Goal: Information Seeking & Learning: Learn about a topic

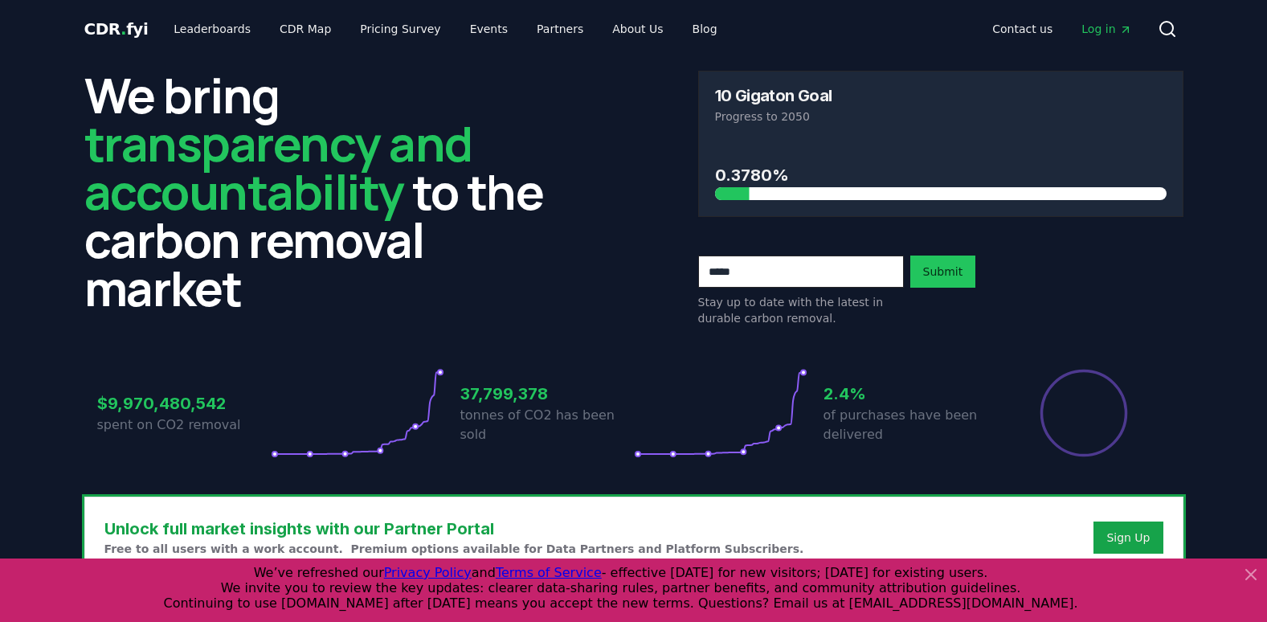
scroll to position [161, 0]
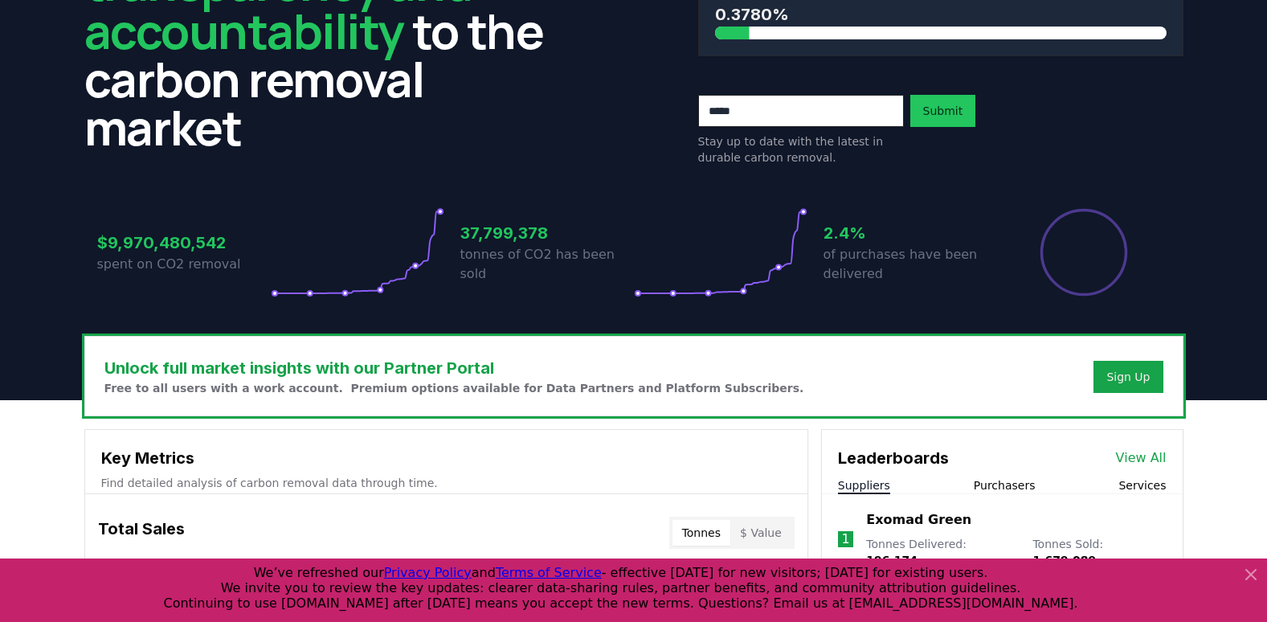
click at [1248, 572] on icon at bounding box center [1251, 575] width 10 height 10
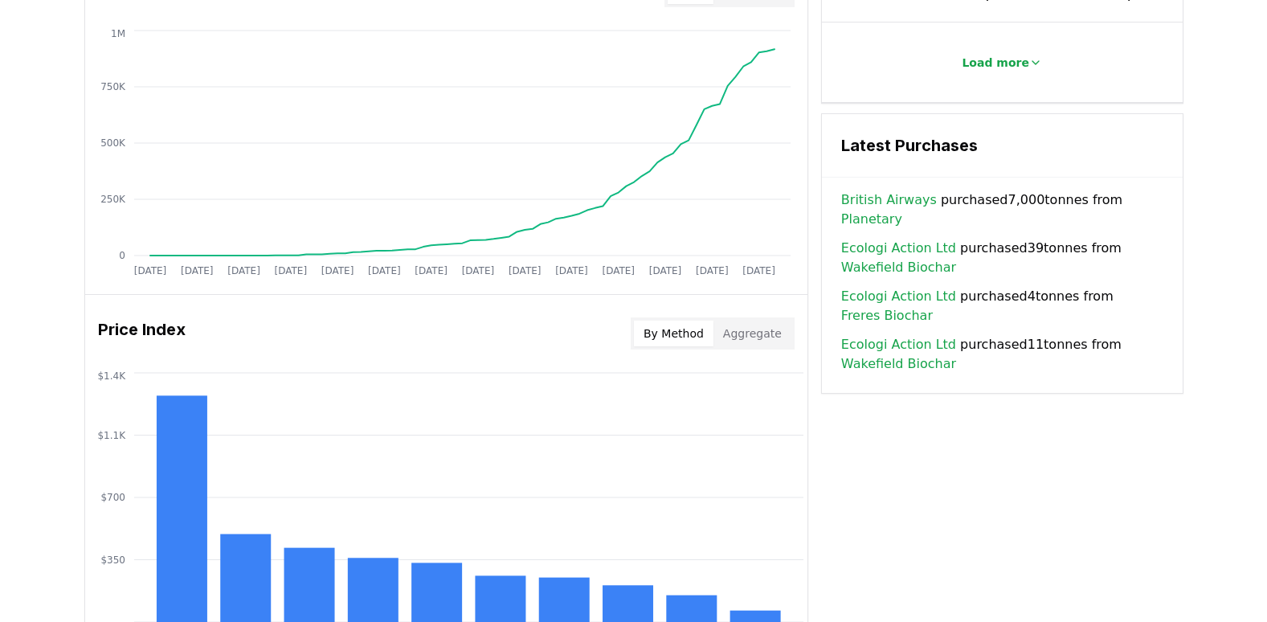
scroll to position [1205, 0]
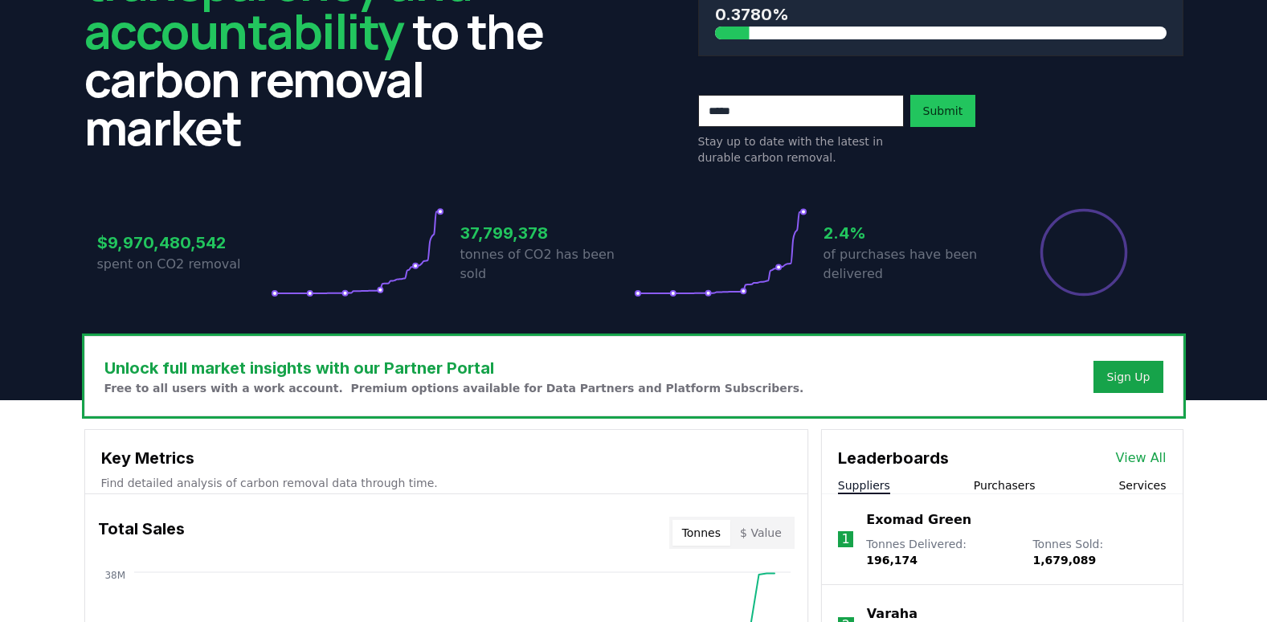
scroll to position [0, 0]
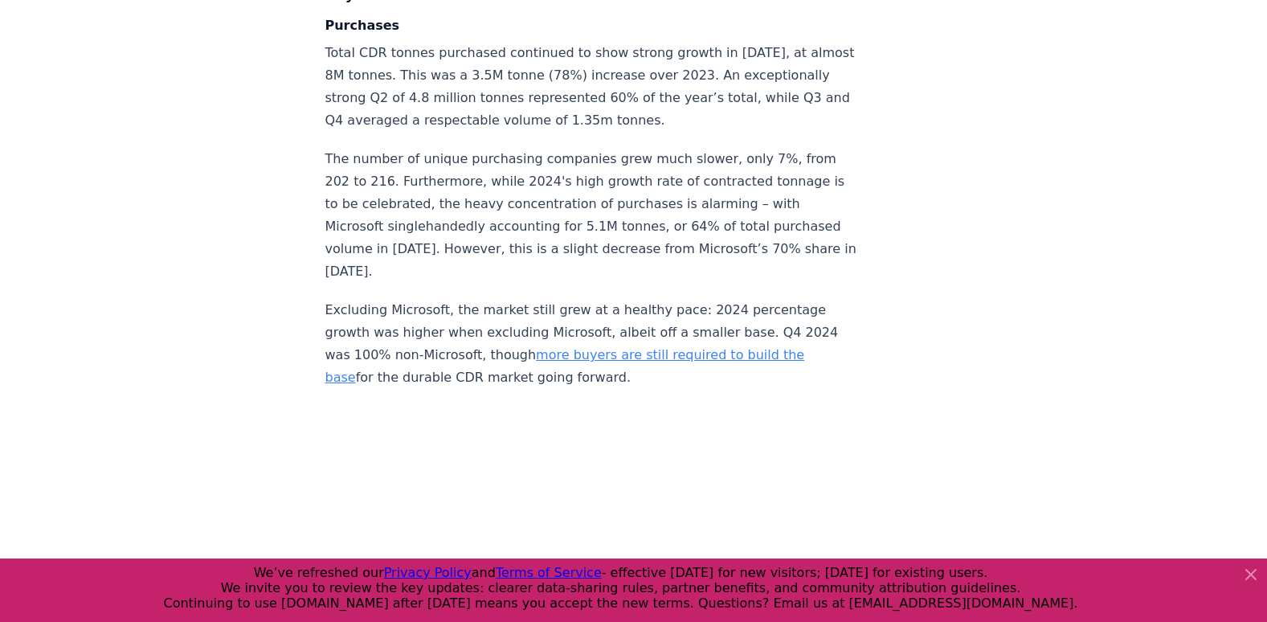
scroll to position [3294, 0]
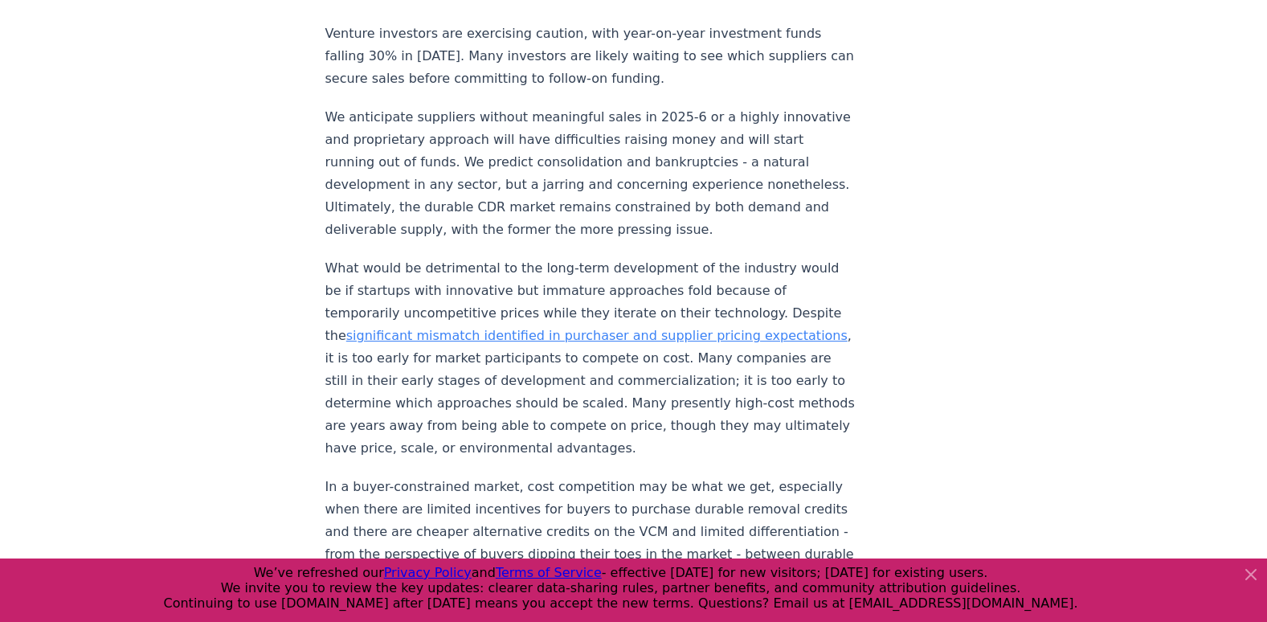
scroll to position [1526, 0]
